Goal: Check status: Check status

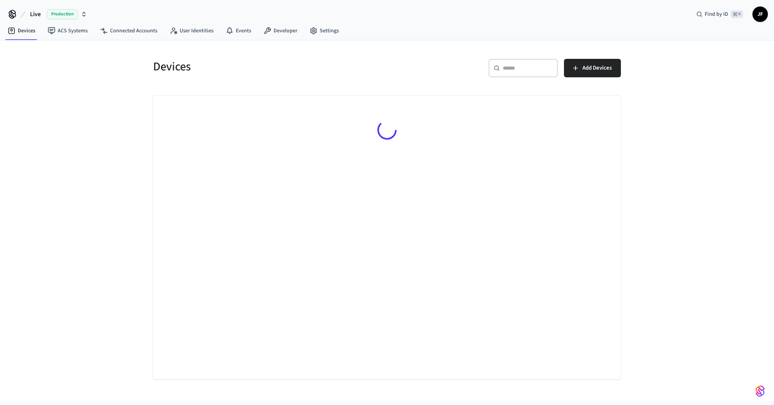
click at [33, 8] on button "Live Production" at bounding box center [59, 14] width 62 height 16
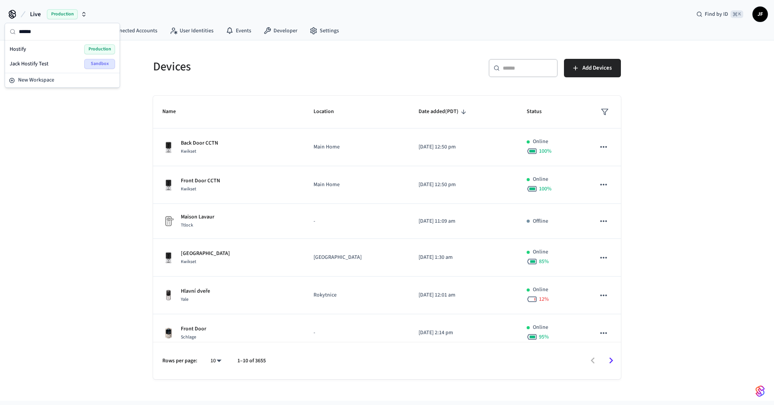
type input "******"
click at [45, 45] on div "Hostify Production" at bounding box center [62, 49] width 105 height 10
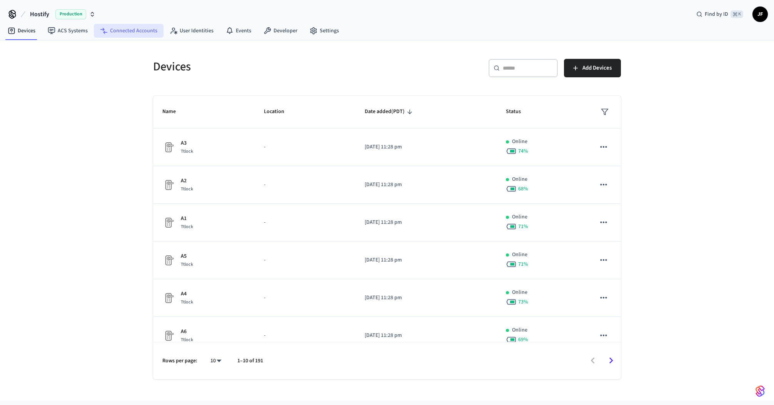
click at [141, 29] on link "Connected Accounts" at bounding box center [129, 31] width 70 height 14
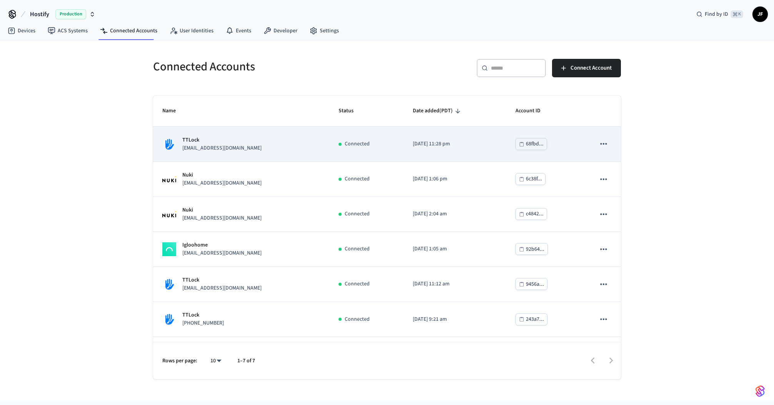
click at [211, 145] on p "[EMAIL_ADDRESS][DOMAIN_NAME]" at bounding box center [221, 148] width 79 height 8
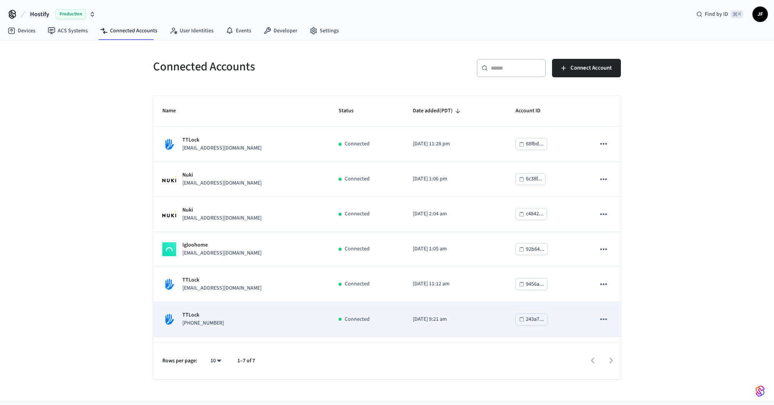
click at [264, 305] on td "TTLock [PHONE_NUMBER]" at bounding box center [241, 319] width 176 height 35
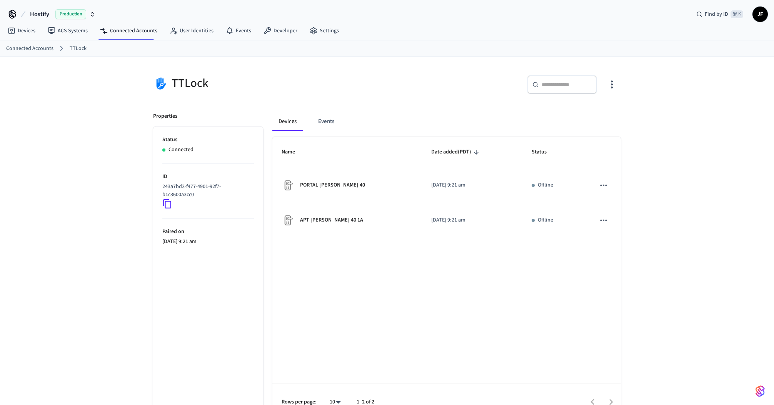
click at [90, 216] on div "TTLock ​ ​ Properties Status Connected ID 243a7bd3-f477-4901-92f7-b1c3600a3cc0 …" at bounding box center [387, 239] width 774 height 364
